Goal: Task Accomplishment & Management: Manage account settings

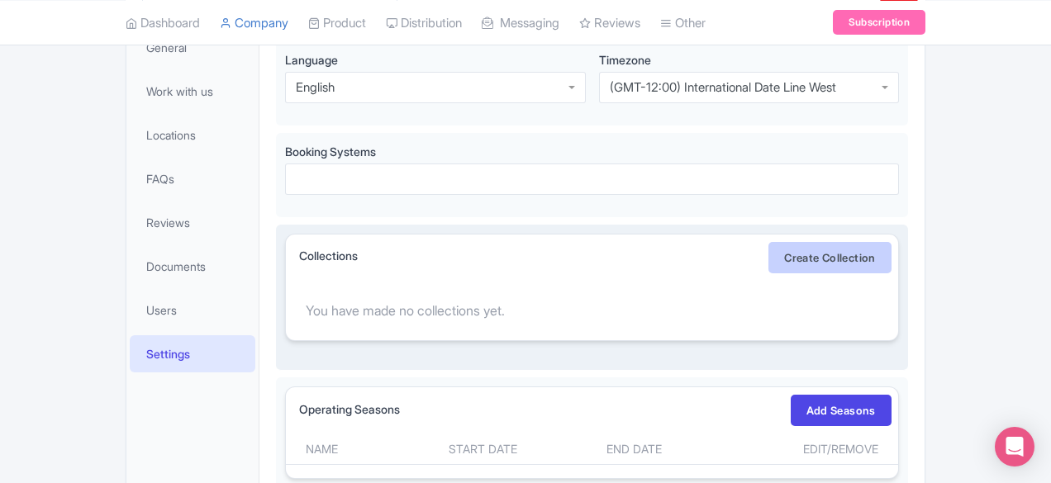
scroll to position [365, 0]
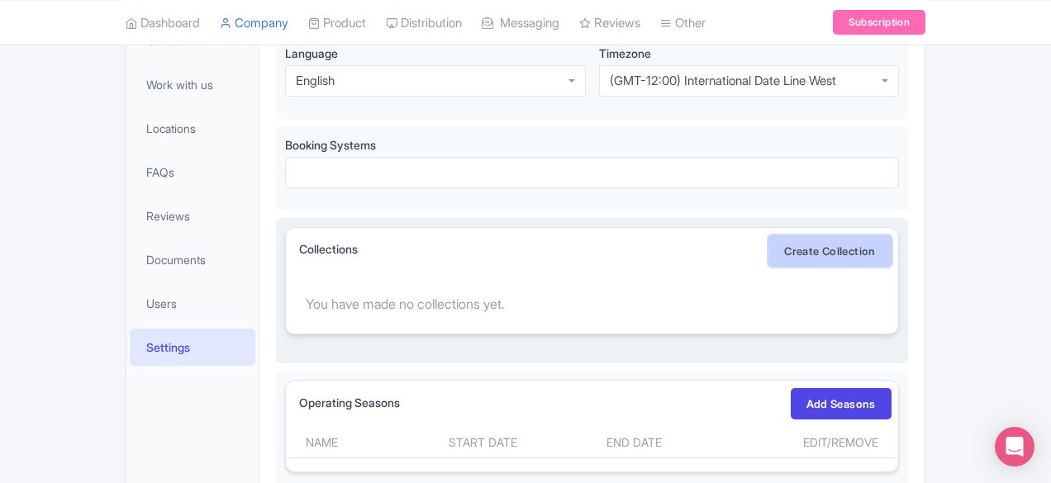
click at [891, 250] on link "Create Collection" at bounding box center [829, 250] width 123 height 31
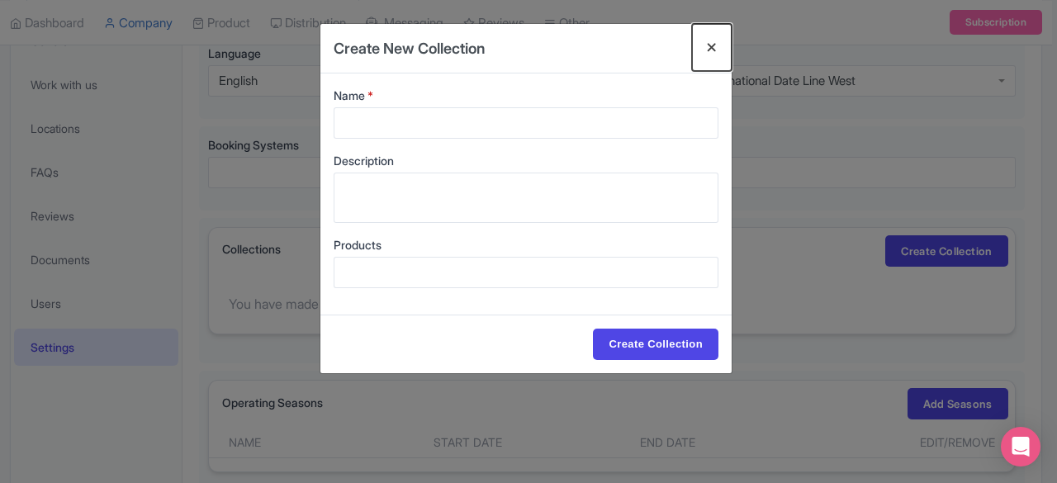
click at [716, 43] on button "Close" at bounding box center [712, 47] width 40 height 47
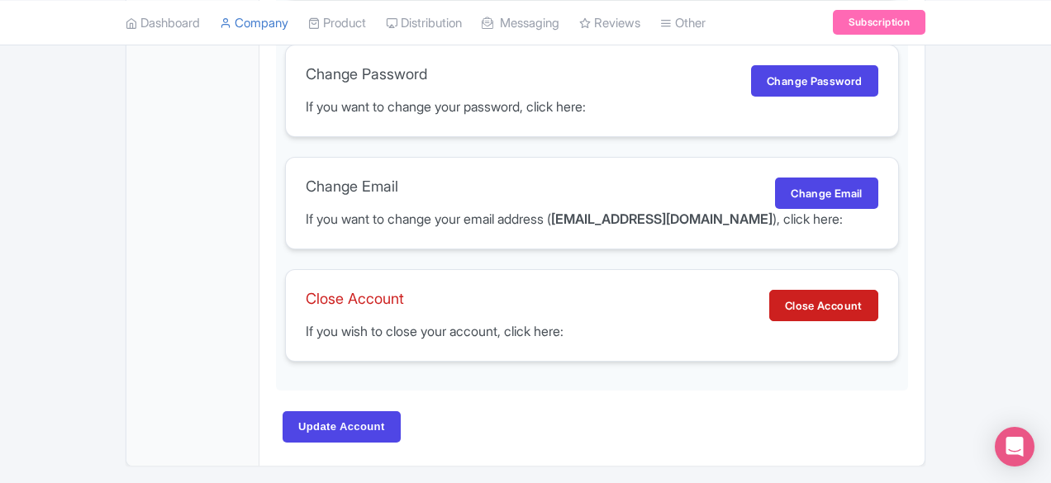
scroll to position [1150, 0]
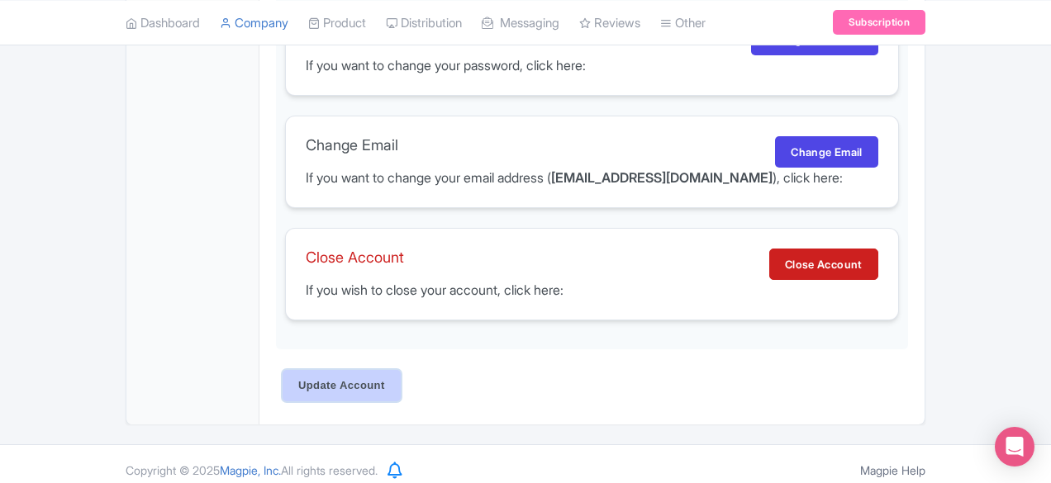
click at [283, 375] on input "Update Account" at bounding box center [342, 385] width 118 height 31
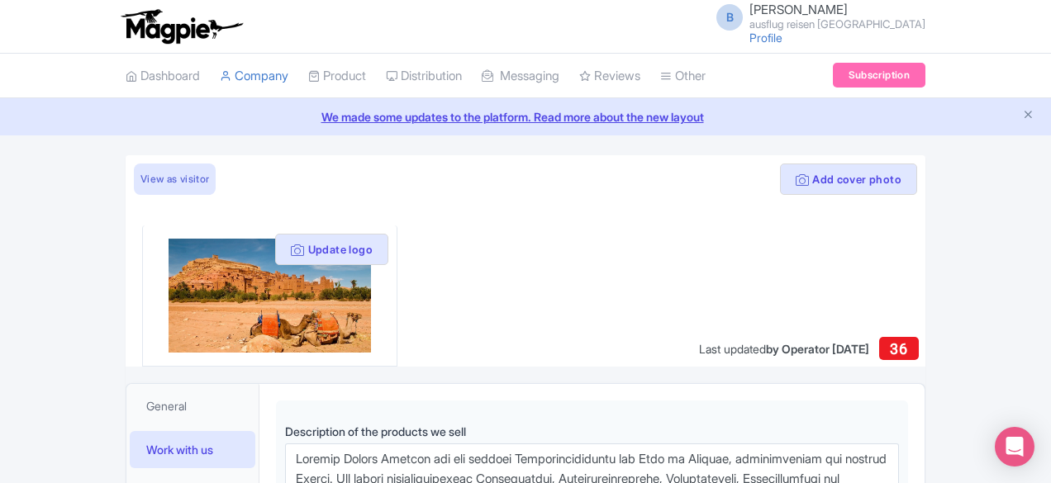
scroll to position [935, 0]
